Goal: Task Accomplishment & Management: Complete application form

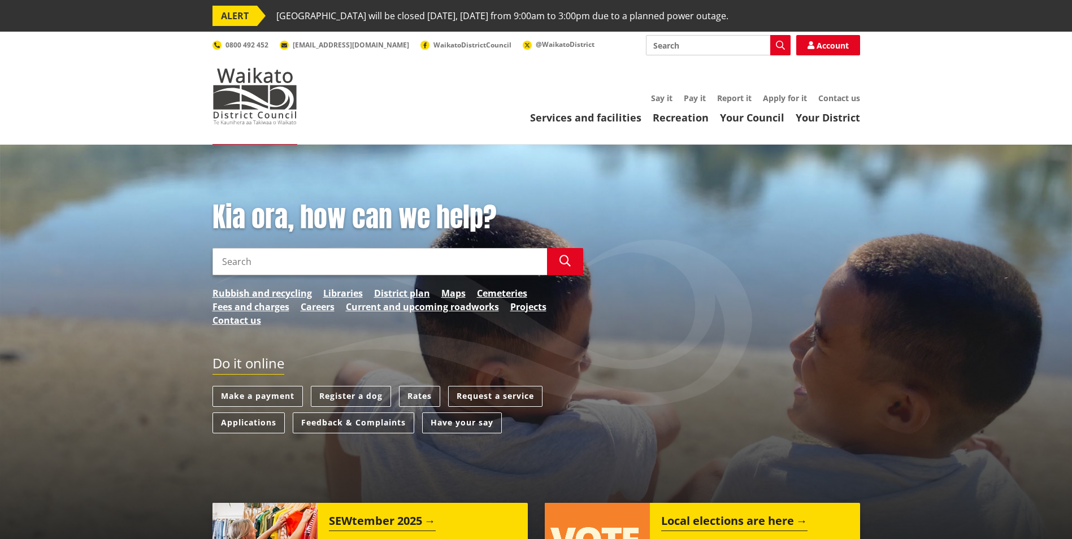
click at [321, 265] on input "Search" at bounding box center [380, 261] width 335 height 27
type input "change of postal address"
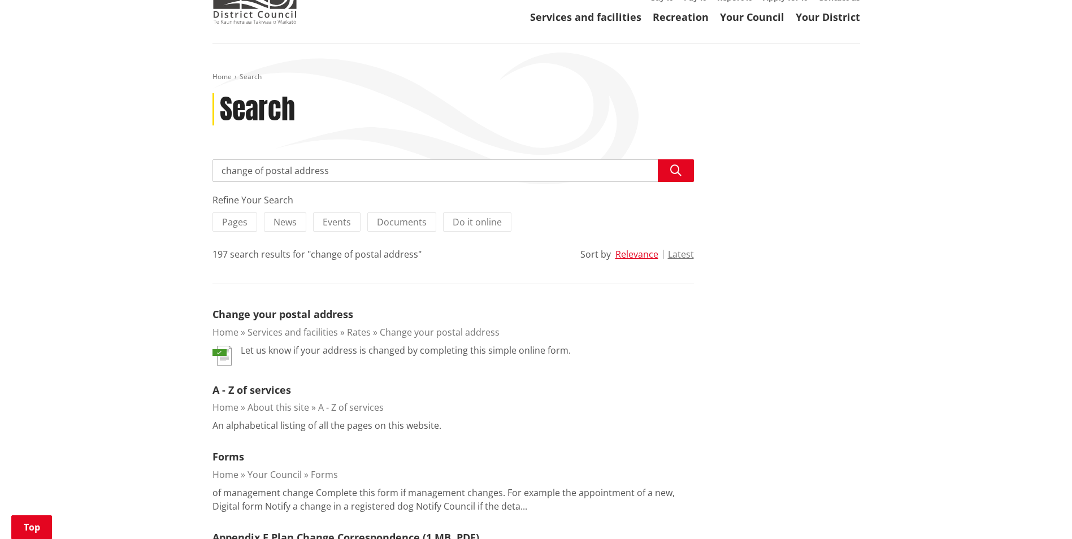
scroll to position [170, 0]
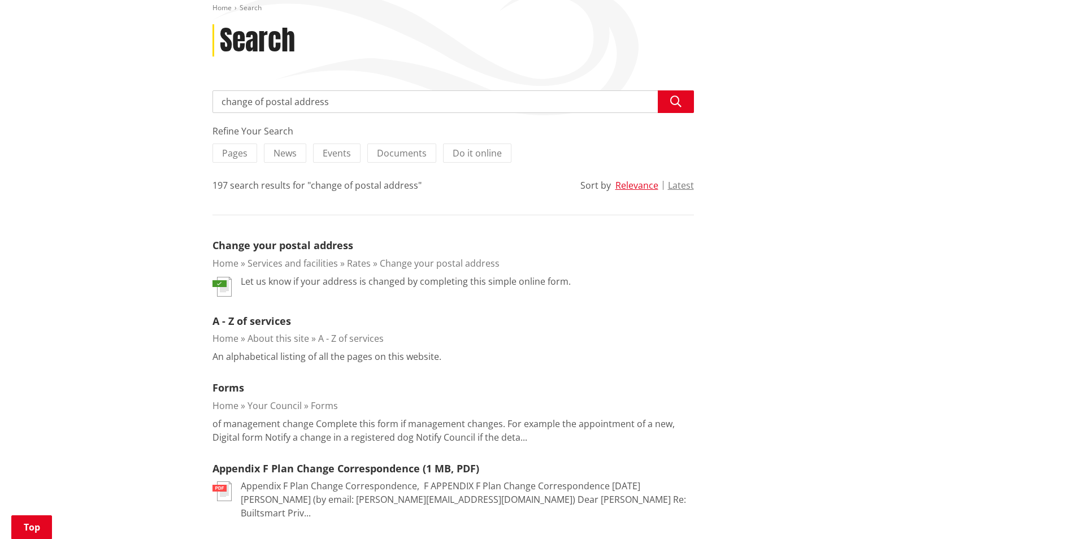
click at [432, 265] on link "Change your postal address" at bounding box center [440, 263] width 120 height 12
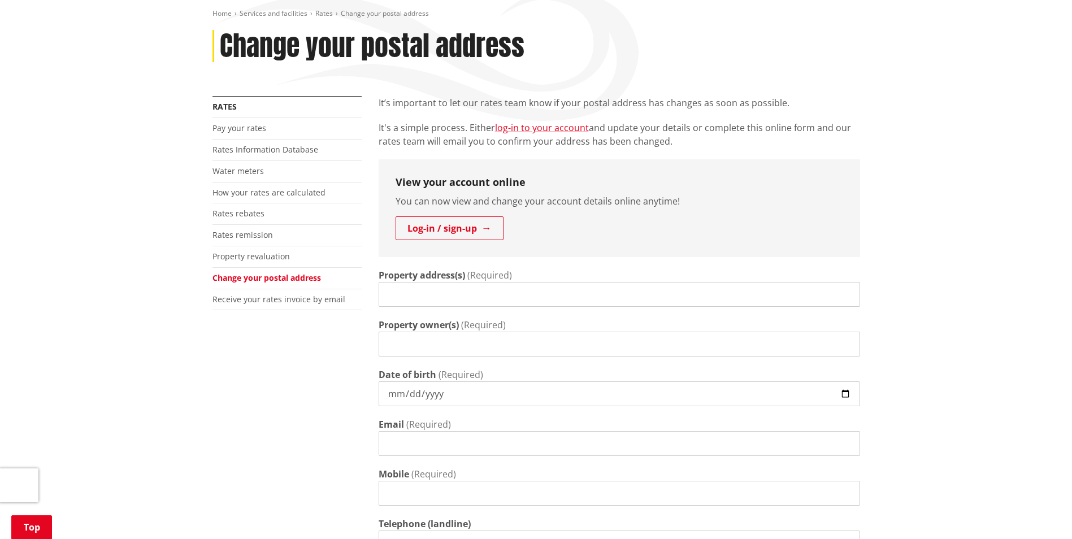
scroll to position [170, 0]
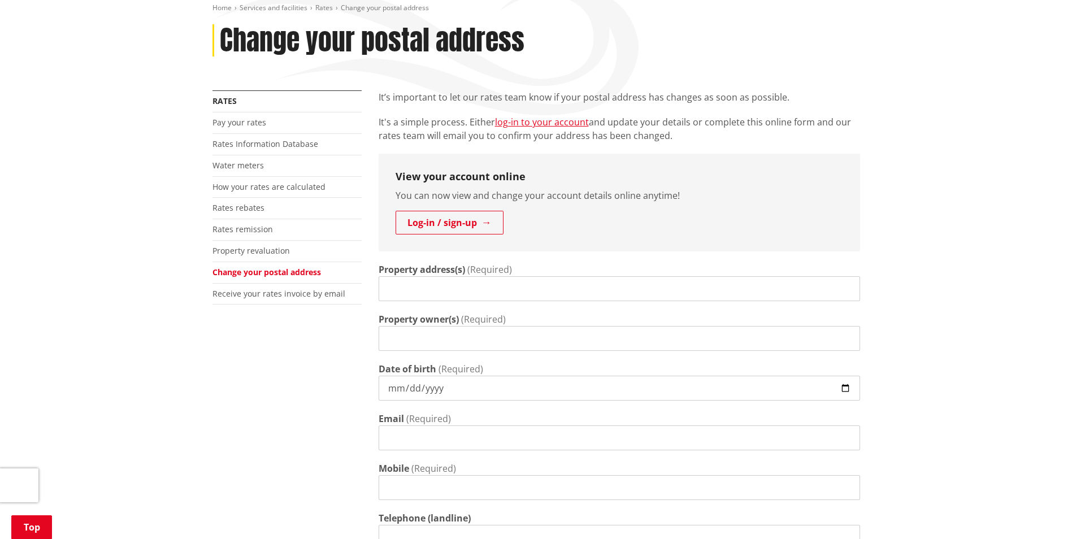
click at [497, 288] on input "Property address(s)" at bounding box center [620, 288] width 482 height 25
type input "36 Govnerment road, raglan"
click at [518, 345] on input "Property owner(s)" at bounding box center [620, 338] width 482 height 25
type input "Te Namu Kikorua Searancke-Henderson & Kristy Jean Jones"
click at [465, 388] on input "Date of birth" at bounding box center [620, 388] width 482 height 25
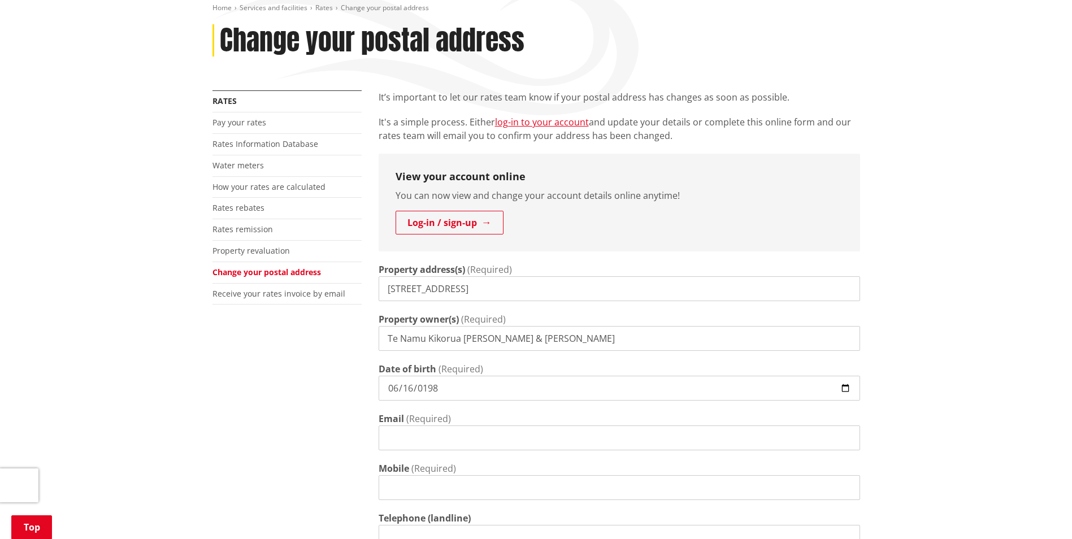
type input "[DATE]"
click at [467, 440] on input "Email" at bounding box center [620, 438] width 482 height 25
type input "[EMAIL_ADDRESS][DOMAIN_NAME]"
type input "021913205"
type input "[STREET_ADDRESS]"
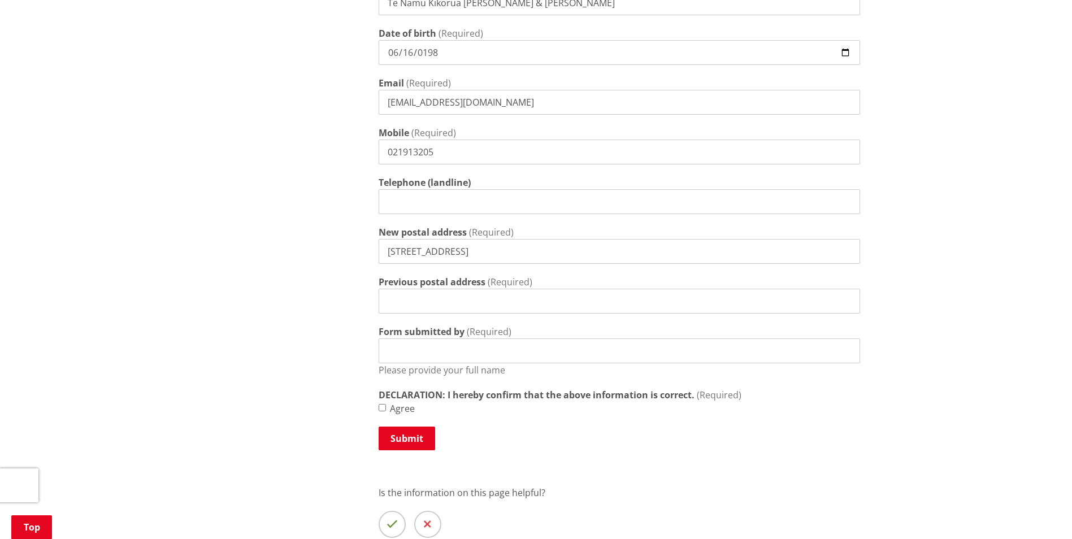
scroll to position [509, 0]
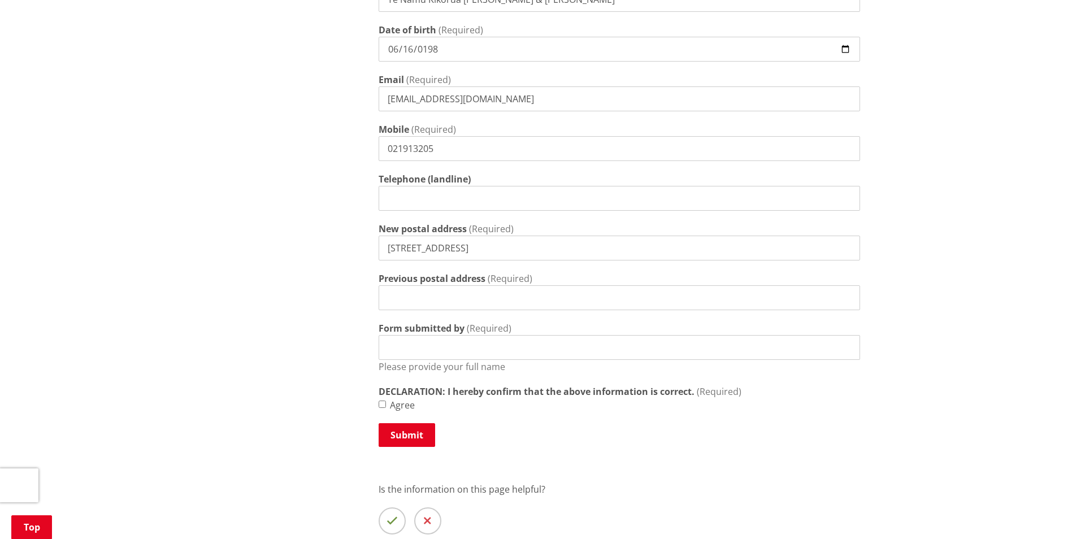
click at [449, 283] on label "Previous postal address" at bounding box center [432, 279] width 107 height 14
click at [449, 285] on input "Previous postal address" at bounding box center [620, 297] width 482 height 25
type input "[STREET_ADDRESS]"
click at [463, 345] on input "Form submitted by" at bounding box center [620, 347] width 482 height 25
click at [418, 349] on input "Kristy JOnes" at bounding box center [620, 347] width 482 height 25
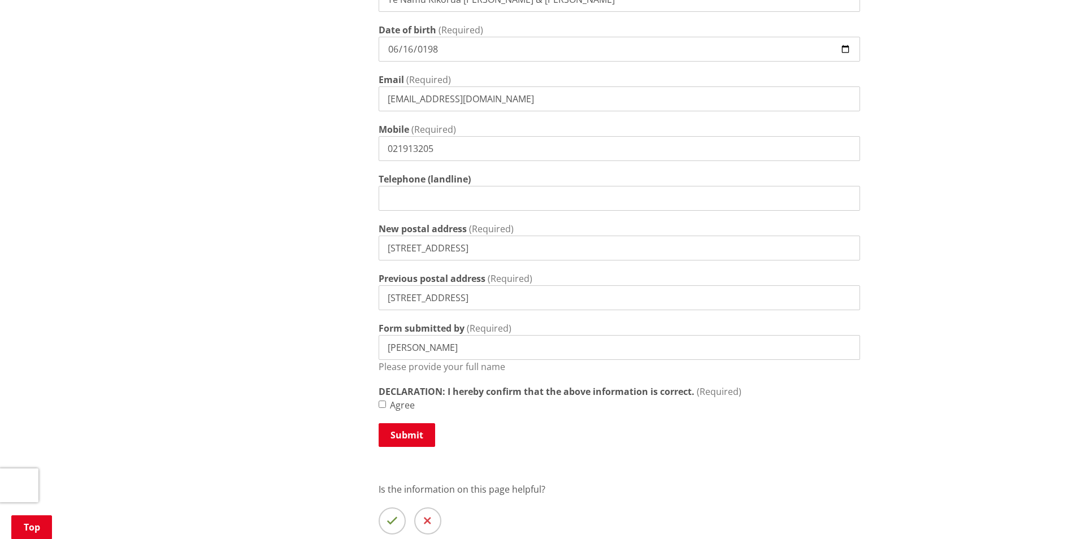
type input "[PERSON_NAME]"
click at [261, 257] on div "More from this section Rates Pay your rates Rates Information Database Water me…" at bounding box center [536, 167] width 665 height 832
click at [384, 404] on input "Agree" at bounding box center [382, 404] width 7 height 7
checkbox input "true"
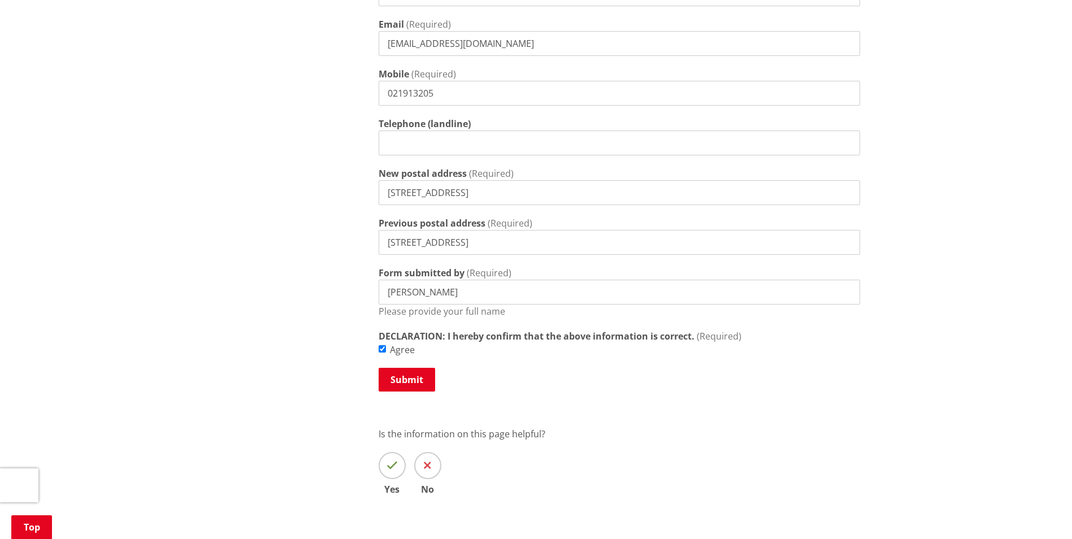
scroll to position [565, 0]
click at [401, 376] on button "Submit" at bounding box center [407, 379] width 57 height 24
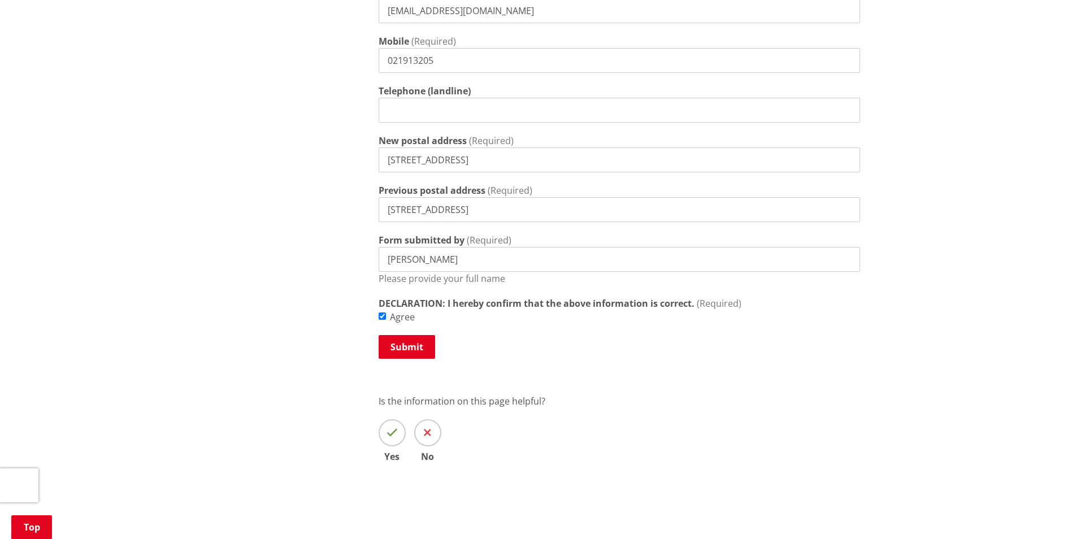
click at [399, 349] on button "Submit" at bounding box center [407, 347] width 57 height 24
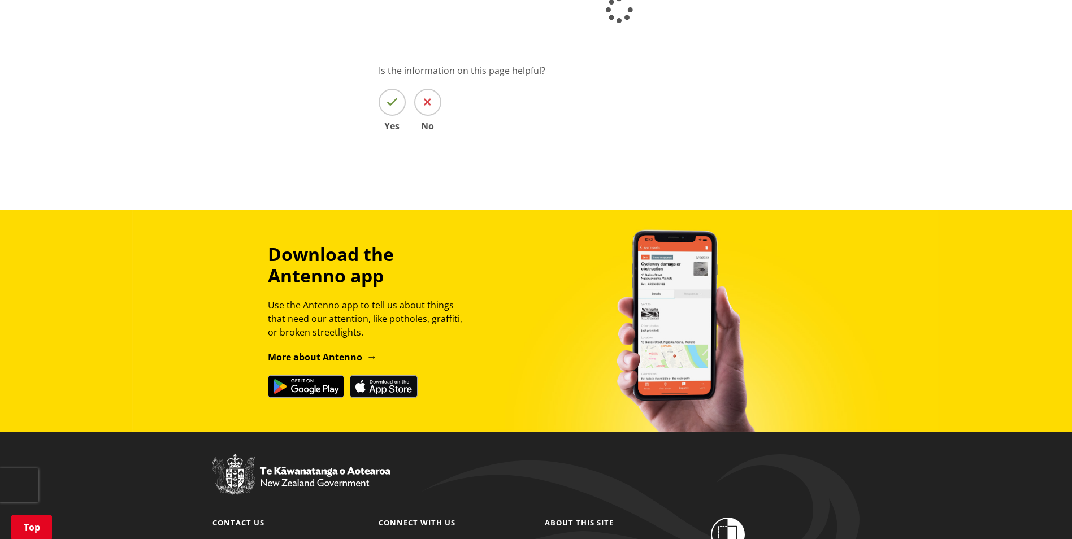
scroll to position [452, 0]
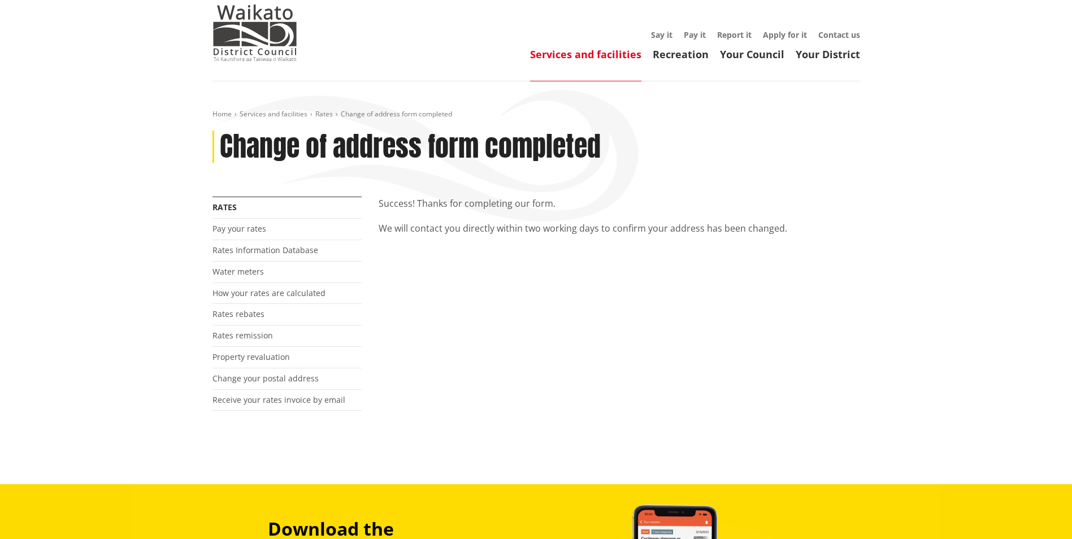
scroll to position [57, 0]
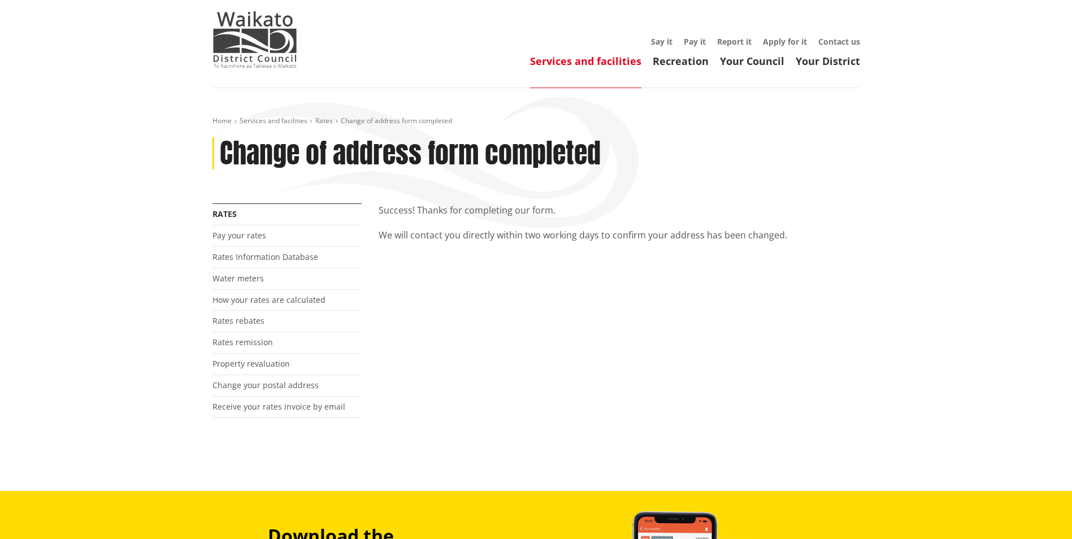
click at [159, 159] on div "Home Services and facilities Rates Change of address form completed Change of a…" at bounding box center [536, 289] width 1072 height 403
click at [487, 26] on div "Toggle search Toggle navigation Services and facilities Recreation Your Council…" at bounding box center [536, 23] width 665 height 89
click at [664, 328] on div "More from this section Rates Pay your rates Rates Information Database Water me…" at bounding box center [536, 324] width 665 height 242
